Goal: Information Seeking & Learning: Learn about a topic

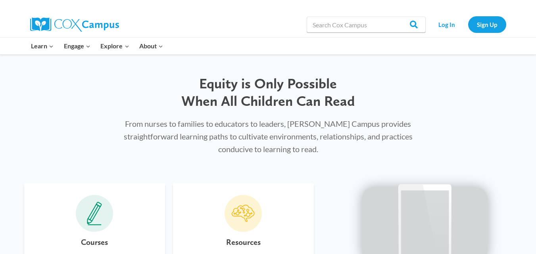
scroll to position [357, 0]
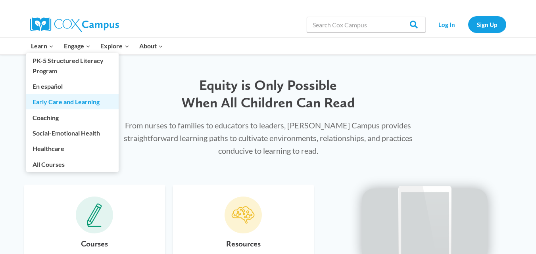
click at [52, 104] on link "Early Care and Learning" at bounding box center [72, 101] width 92 height 15
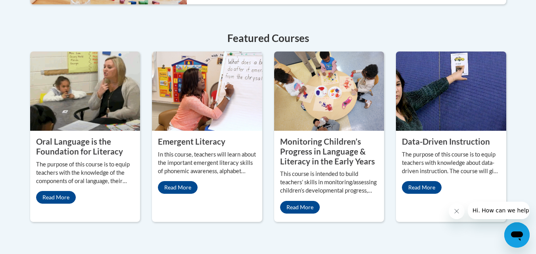
scroll to position [397, 0]
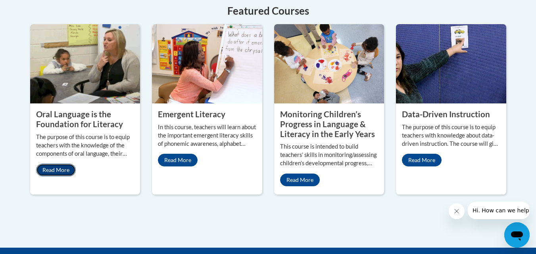
click at [52, 164] on link "Read More" at bounding box center [56, 170] width 40 height 13
